Goal: Information Seeking & Learning: Find specific fact

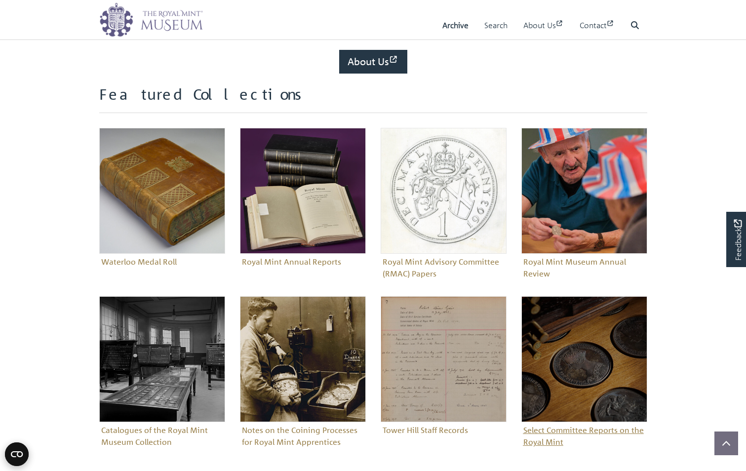
scroll to position [345, 0]
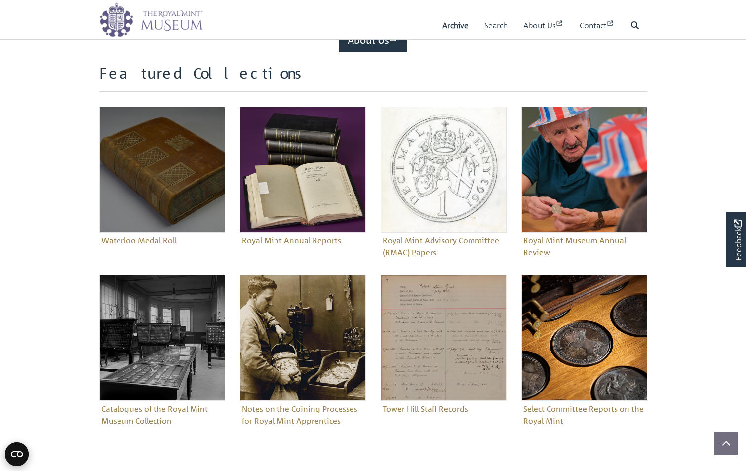
click at [133, 236] on figure "Waterloo Medal Roll" at bounding box center [162, 178] width 126 height 142
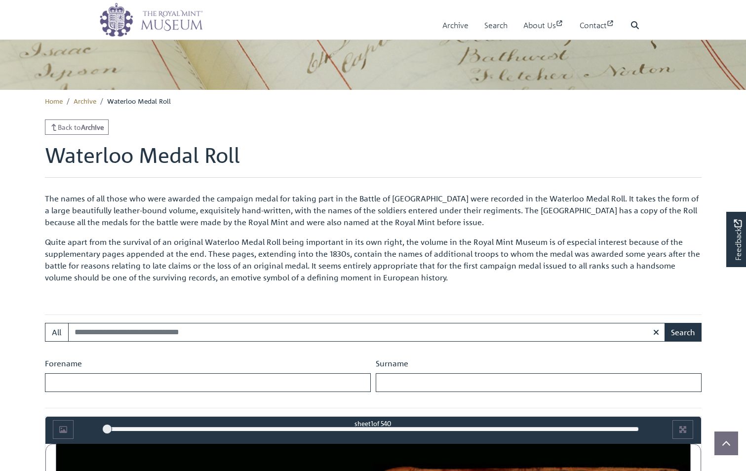
scroll to position [247, 0]
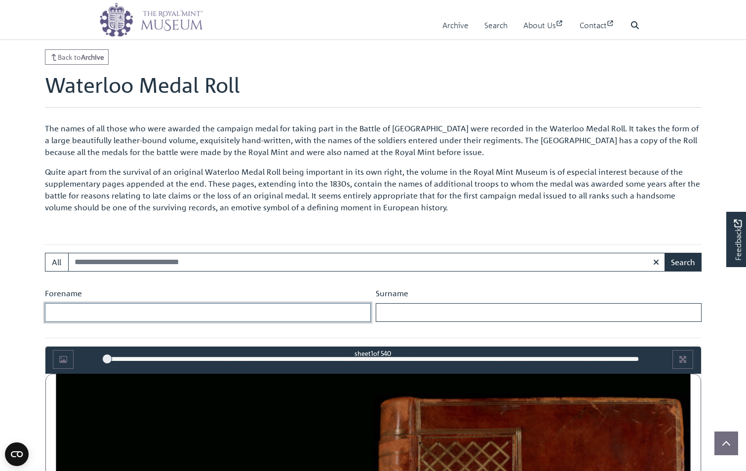
click at [136, 313] on input "Forename" at bounding box center [208, 312] width 326 height 19
type input "*******"
click at [402, 313] on input "Surname" at bounding box center [539, 312] width 326 height 19
type input "****"
click at [674, 259] on button "Search" at bounding box center [682, 262] width 37 height 19
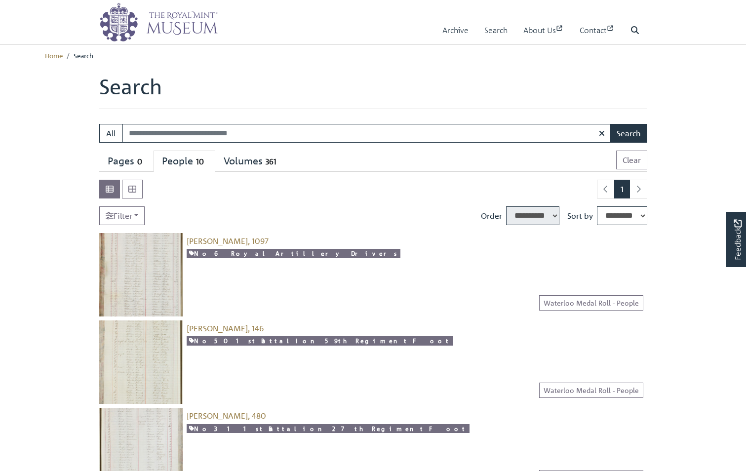
select select "****"
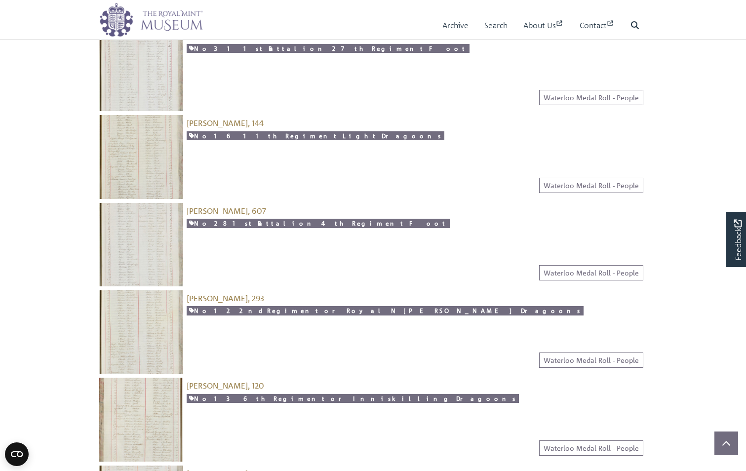
scroll to position [395, 0]
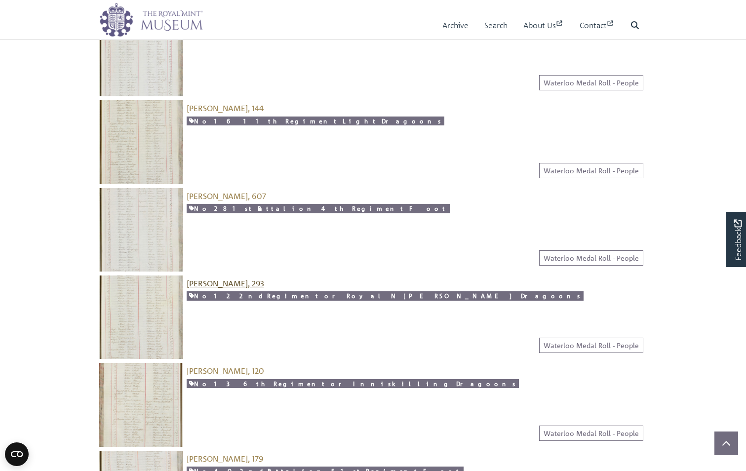
click at [215, 286] on span "[PERSON_NAME], 293" at bounding box center [225, 283] width 77 height 10
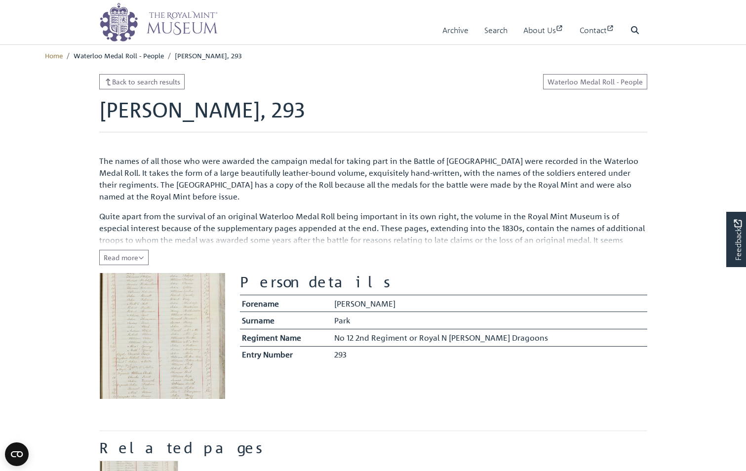
click at [173, 321] on img at bounding box center [162, 336] width 126 height 126
click at [174, 320] on img at bounding box center [162, 336] width 126 height 126
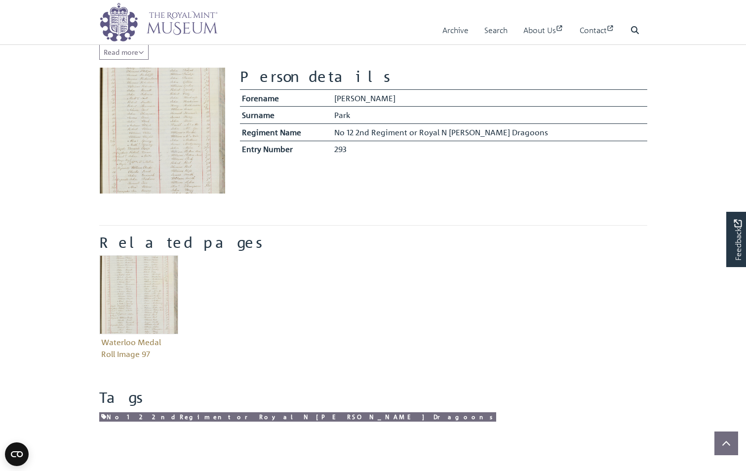
scroll to position [49, 0]
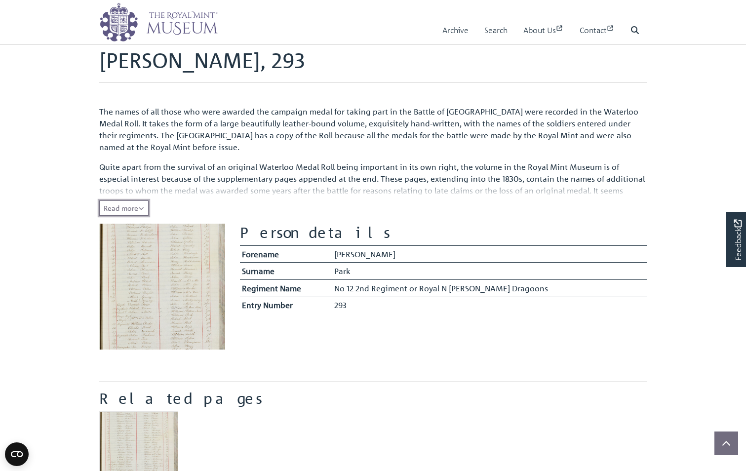
click at [143, 206] on icon "Read all of the content" at bounding box center [141, 208] width 6 height 7
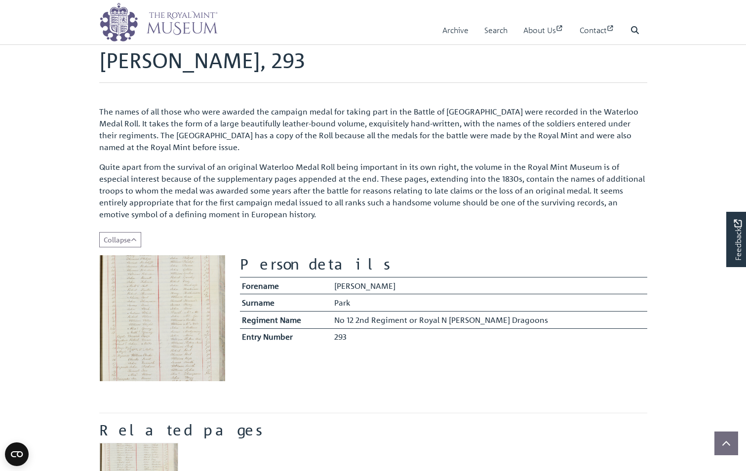
click at [149, 314] on img at bounding box center [162, 318] width 126 height 126
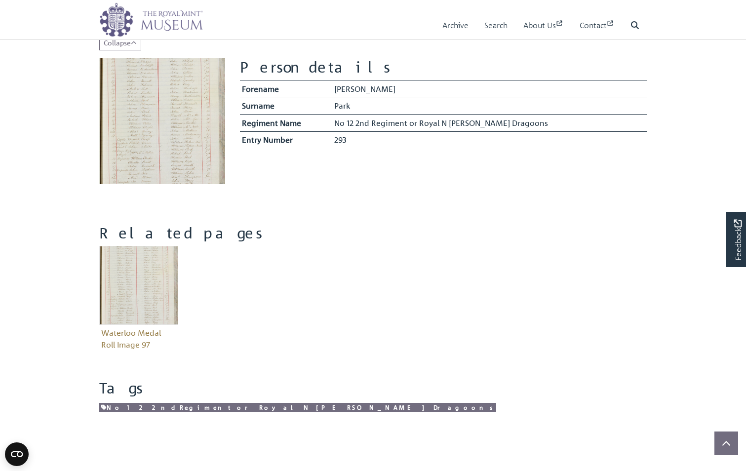
scroll to position [99, 0]
